Goal: Information Seeking & Learning: Find specific fact

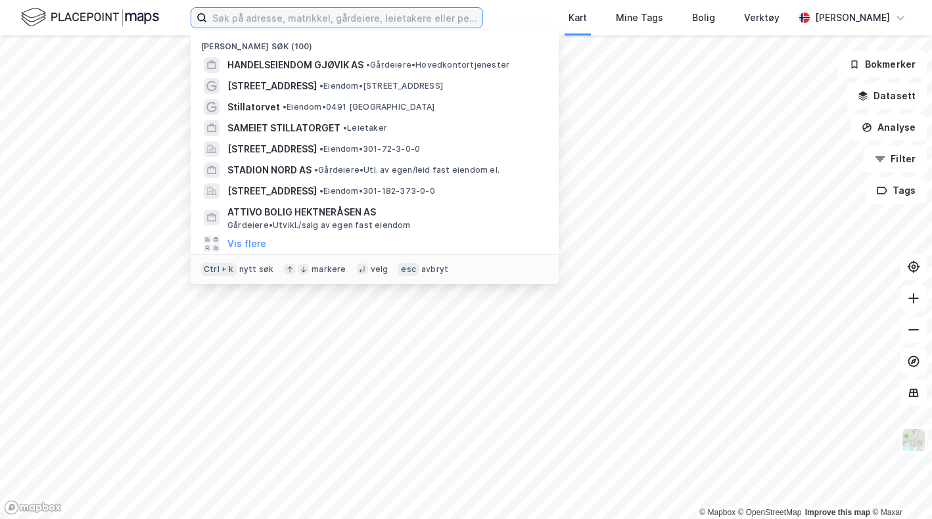
click at [302, 16] on input at bounding box center [344, 18] width 275 height 20
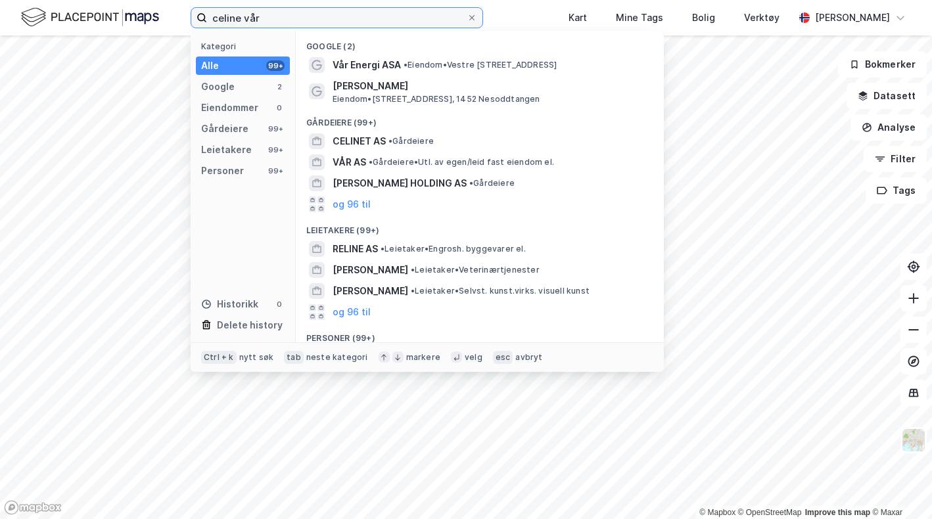
scroll to position [87, 0]
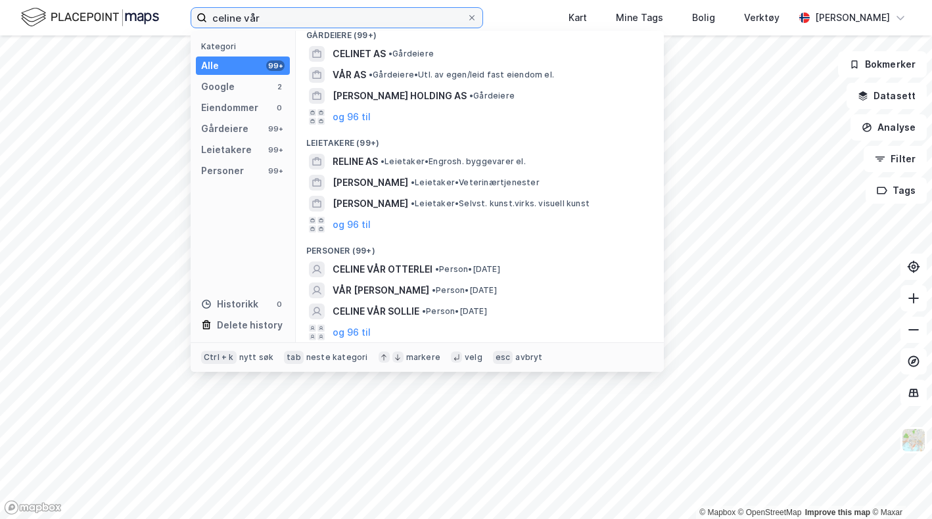
type input "celine vår"
click at [477, 268] on span "• Person • [DATE]" at bounding box center [467, 269] width 65 height 11
